Goal: Task Accomplishment & Management: Use online tool/utility

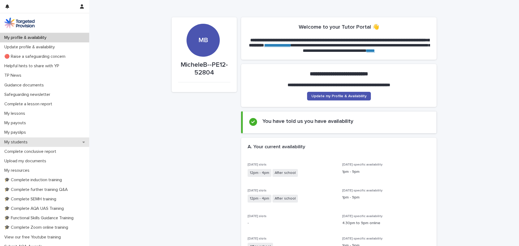
click at [49, 141] on div "My students" at bounding box center [44, 142] width 89 height 9
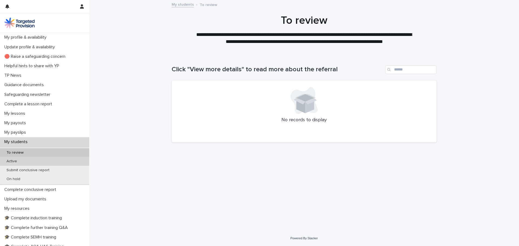
click at [15, 160] on p "Active" at bounding box center [11, 161] width 19 height 5
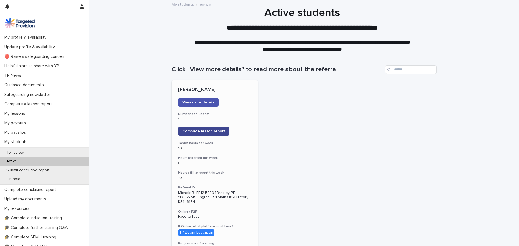
click at [194, 130] on span "Complete lesson report" at bounding box center [204, 132] width 43 height 4
click at [200, 130] on span "Complete lesson report" at bounding box center [204, 132] width 43 height 4
click at [215, 134] on link "Complete lesson report" at bounding box center [203, 131] width 51 height 9
